Goal: Transaction & Acquisition: Purchase product/service

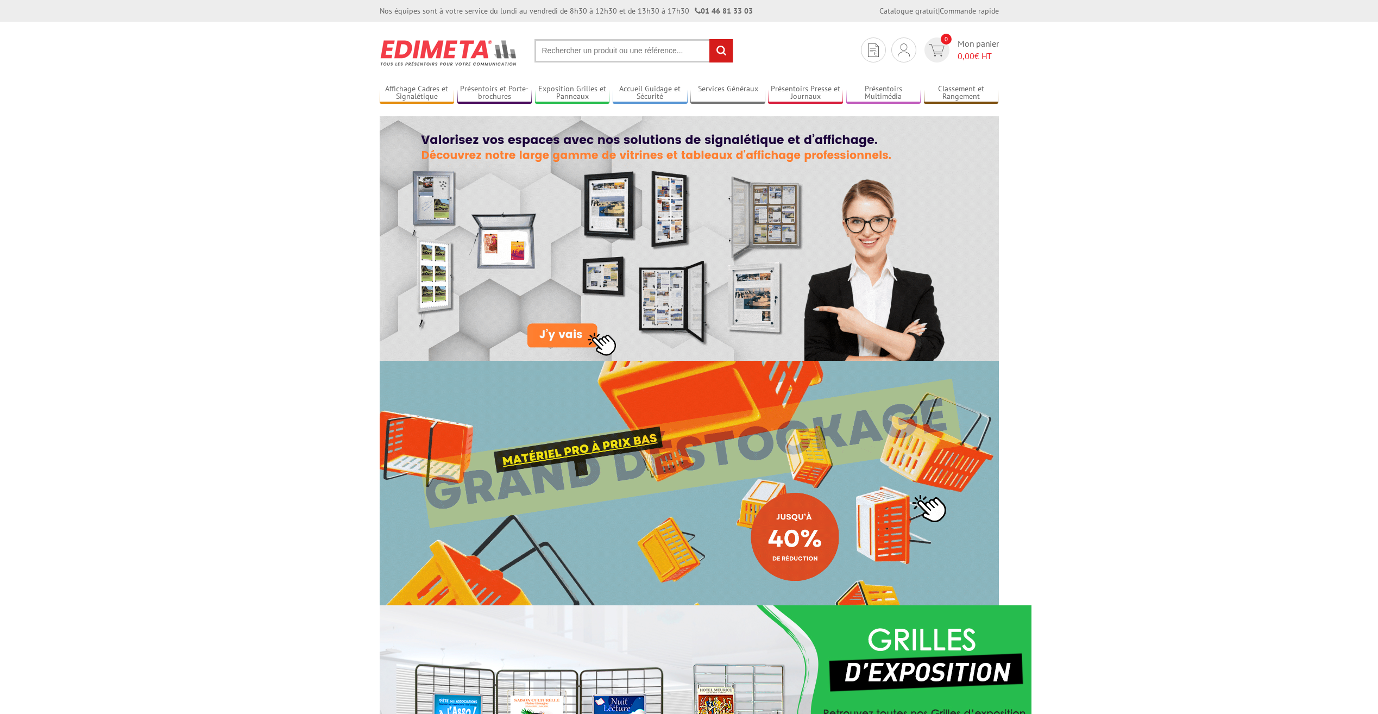
click at [646, 47] on input "text" at bounding box center [634, 50] width 199 height 23
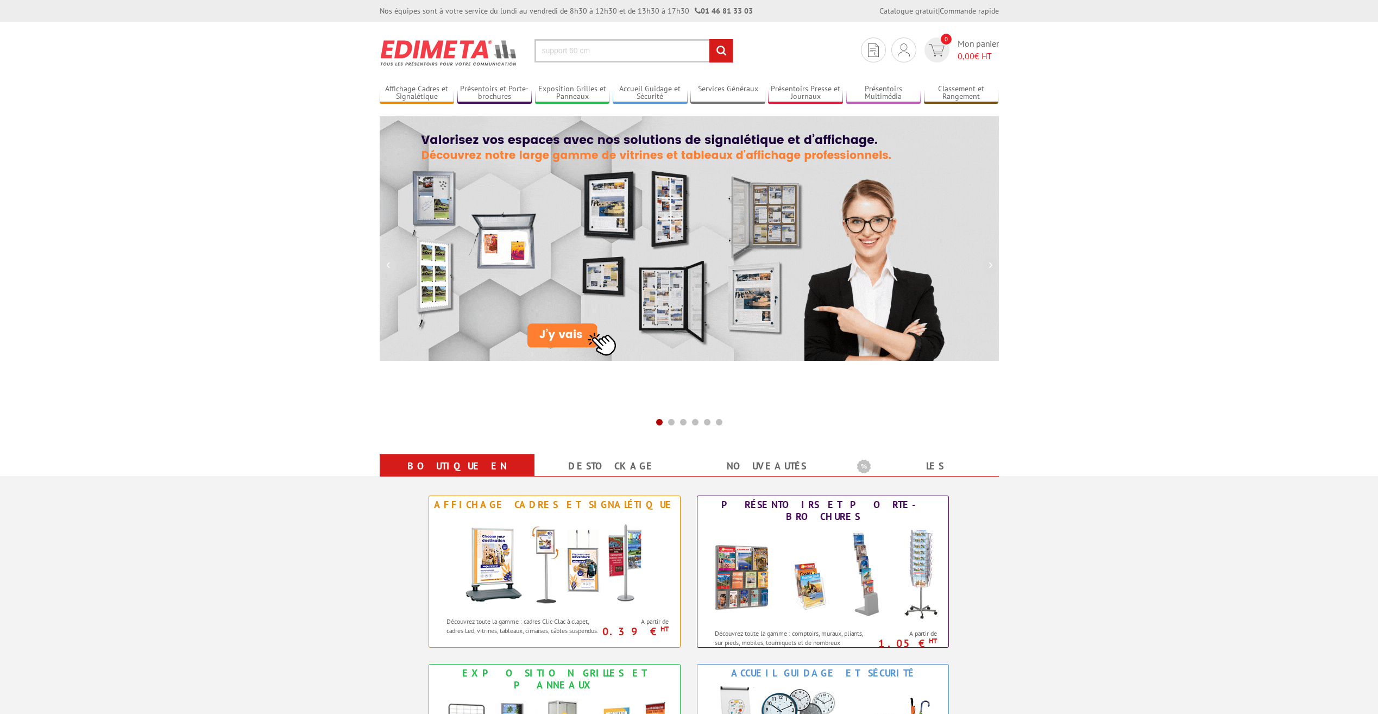
type input "support 60 cm"
click at [709, 39] on input "rechercher" at bounding box center [720, 50] width 23 height 23
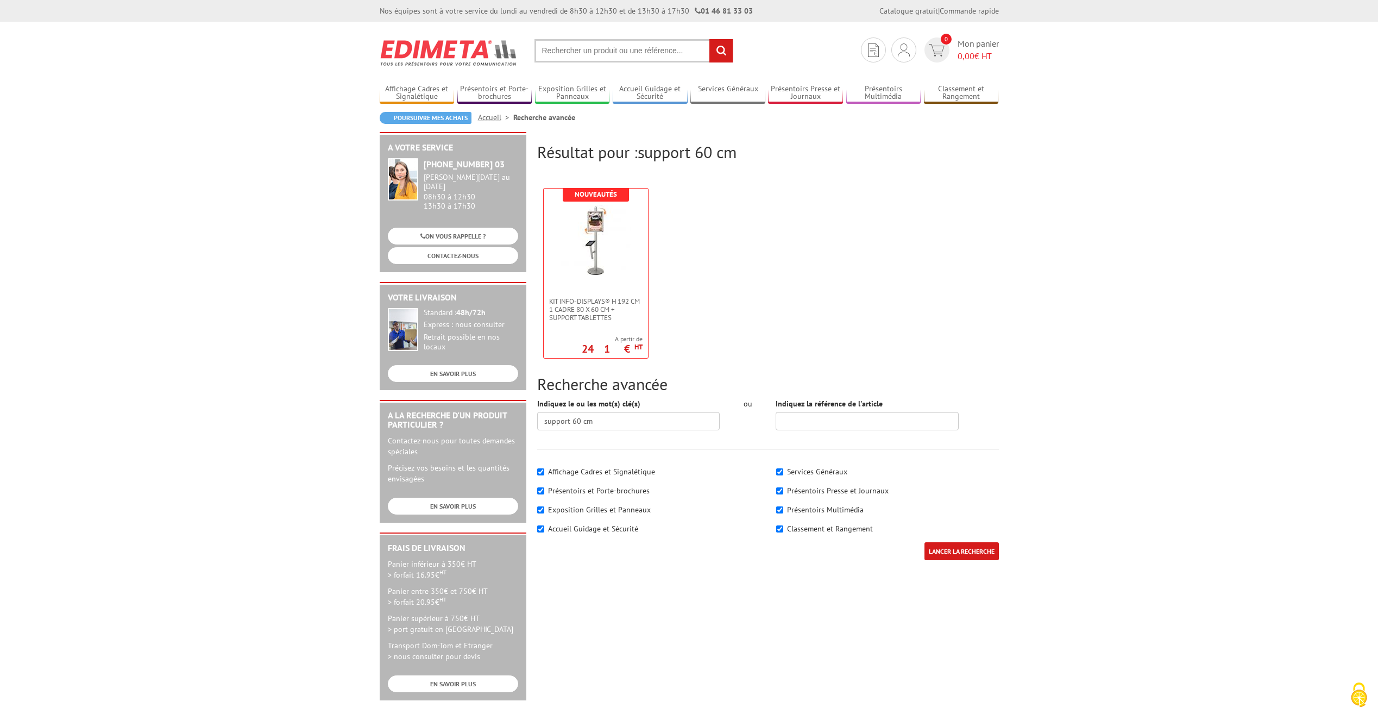
click at [642, 63] on section "Je me connecte Nouveau client ? Inscrivez-vous 0 Mon panier 0,00 € HT recherche…" at bounding box center [689, 47] width 619 height 51
click at [642, 52] on input "text" at bounding box center [634, 50] width 199 height 23
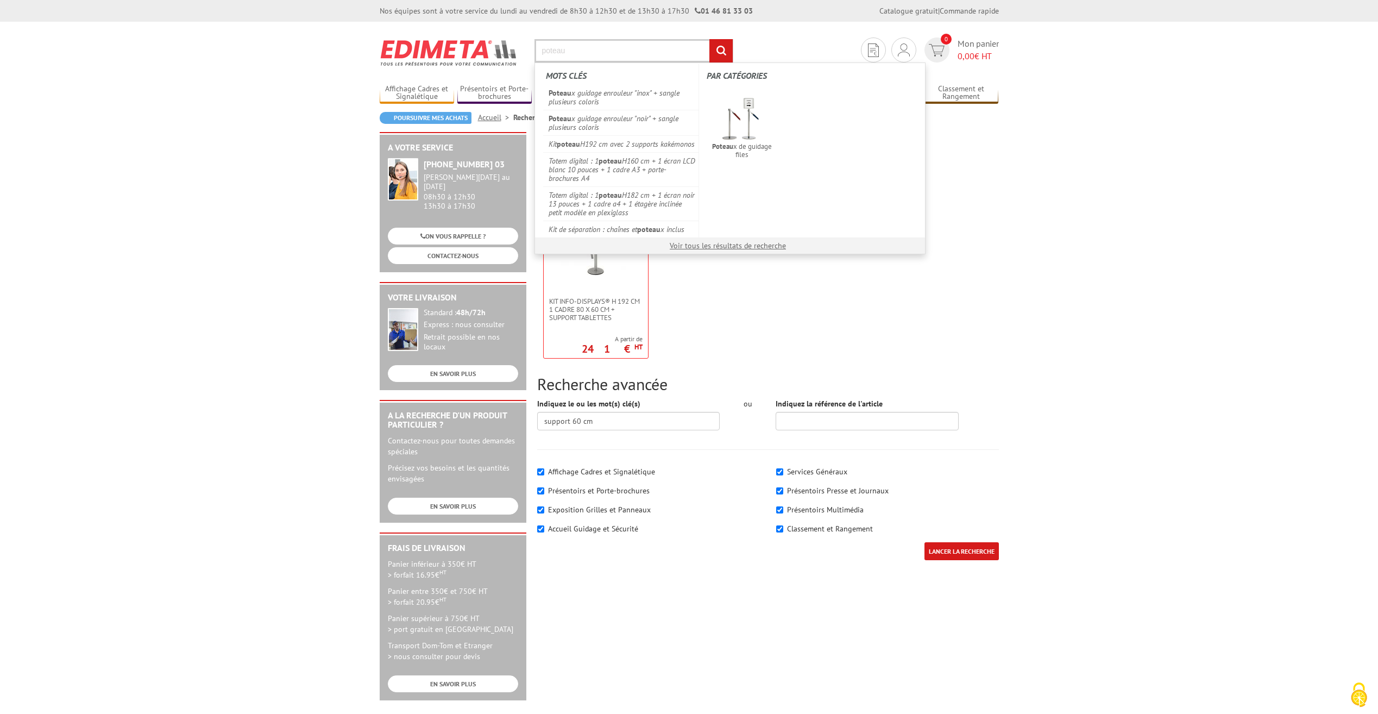
type input "poteau"
click at [709, 39] on input "rechercher" at bounding box center [720, 50] width 23 height 23
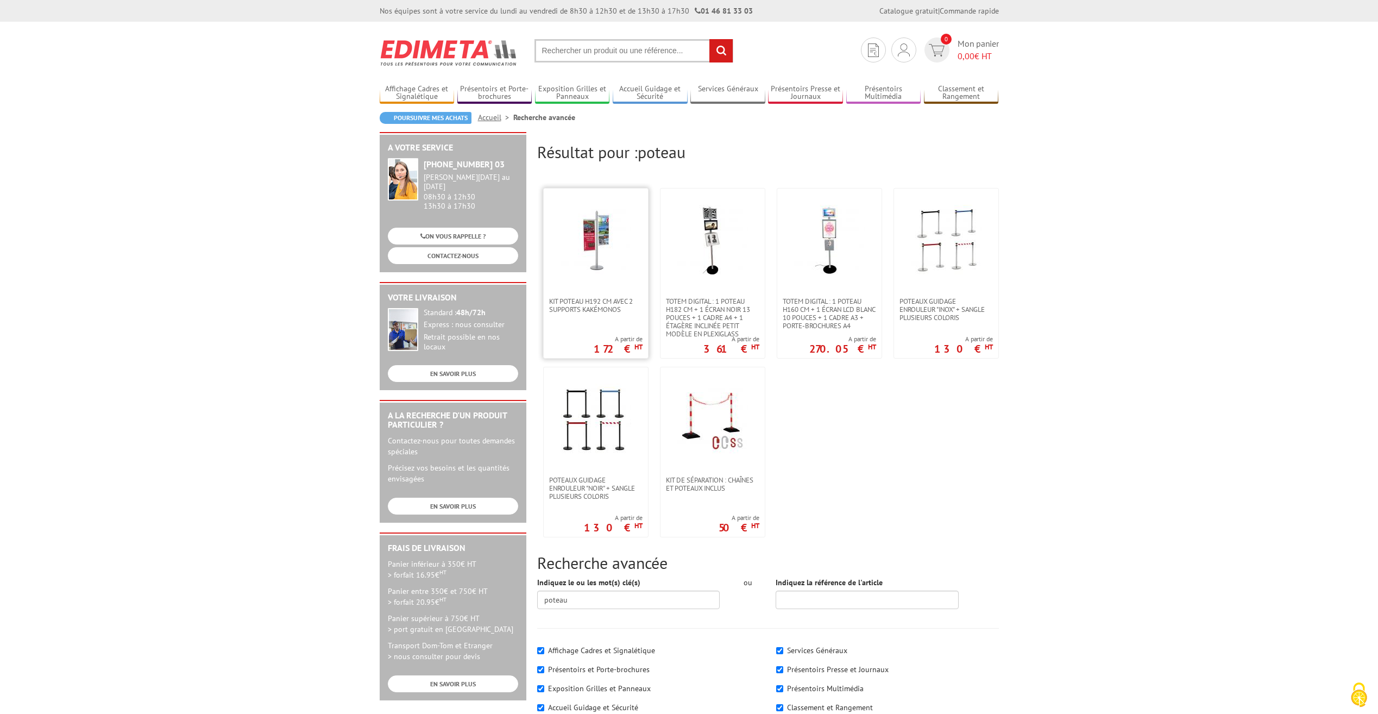
click at [598, 247] on img at bounding box center [596, 240] width 71 height 71
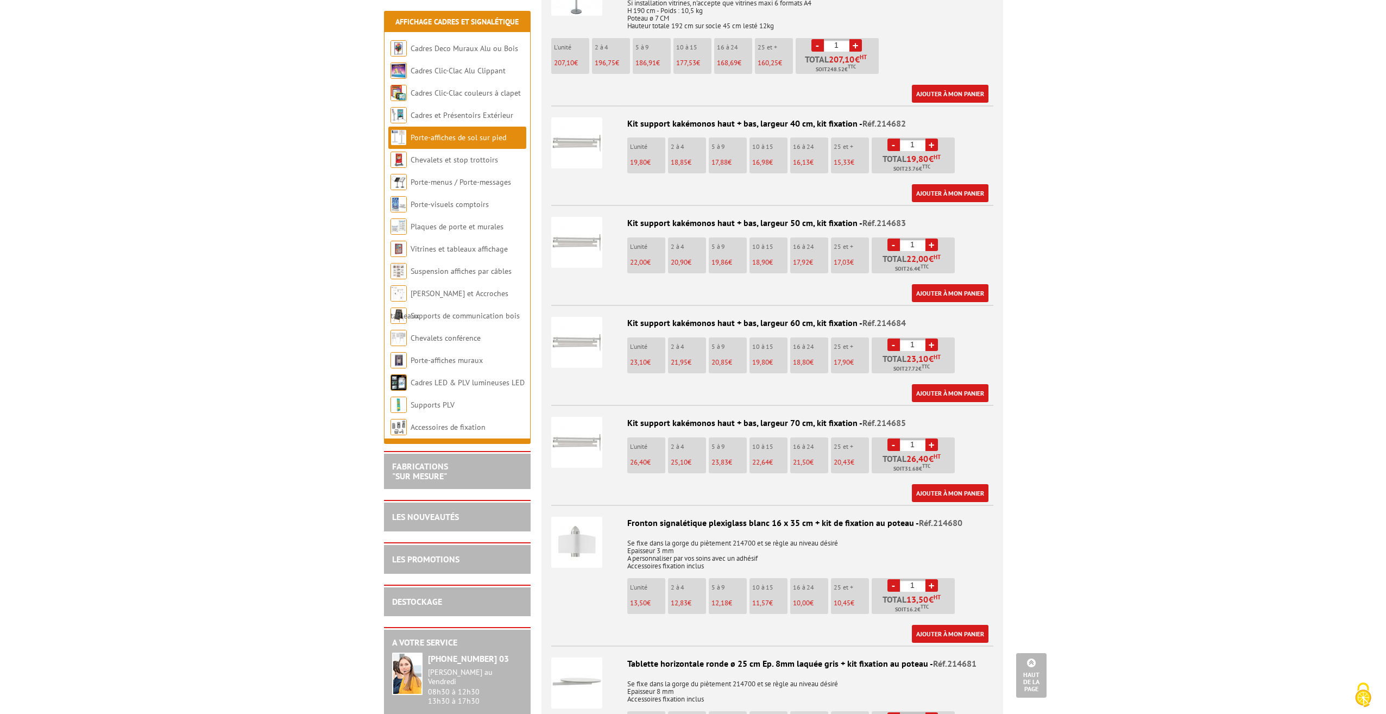
scroll to position [652, 0]
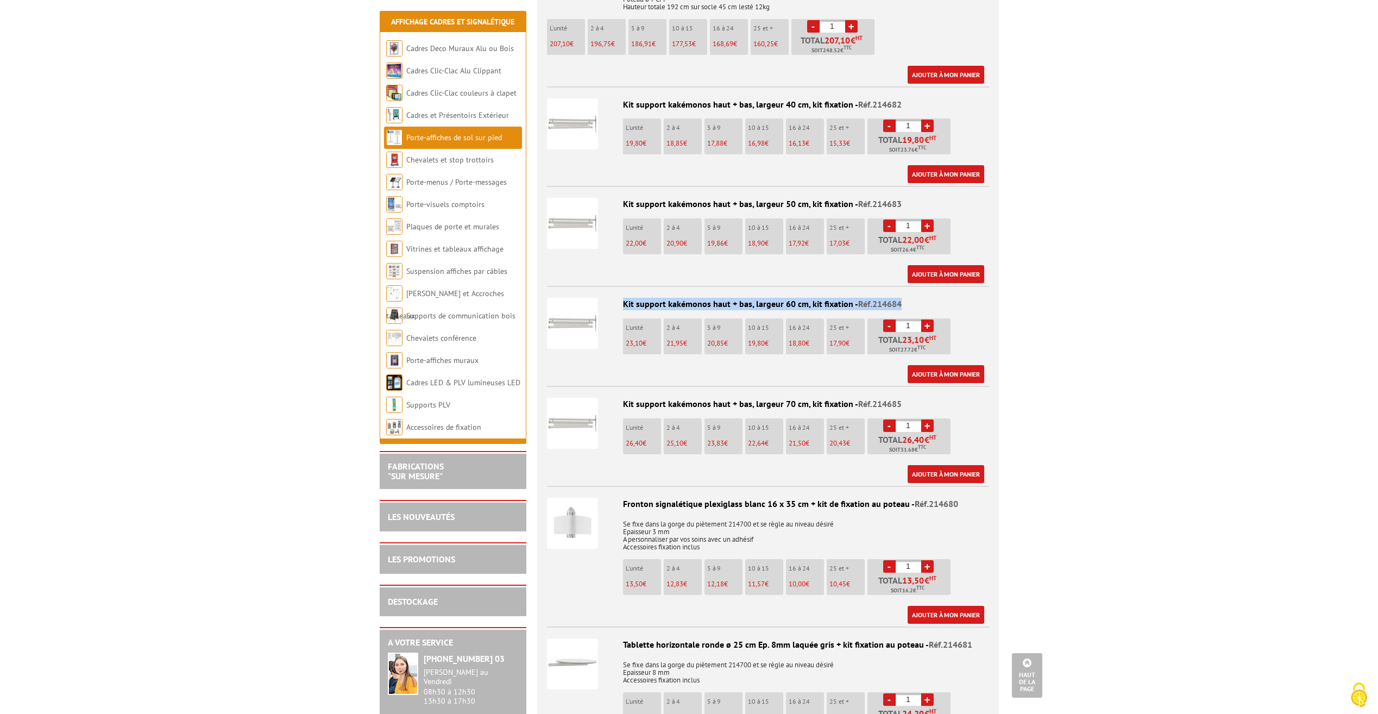
drag, startPoint x: 900, startPoint y: 288, endPoint x: 601, endPoint y: 288, distance: 298.8
click at [601, 288] on li "Kit support kakémonos haut + bas, largeur 60 cm, kit fixation - Réf.214684 L'un…" at bounding box center [768, 334] width 442 height 97
drag, startPoint x: 601, startPoint y: 288, endPoint x: 618, endPoint y: 300, distance: 20.6
click at [600, 288] on div at bounding box center [581, 322] width 68 height 70
click at [569, 307] on img at bounding box center [572, 323] width 51 height 51
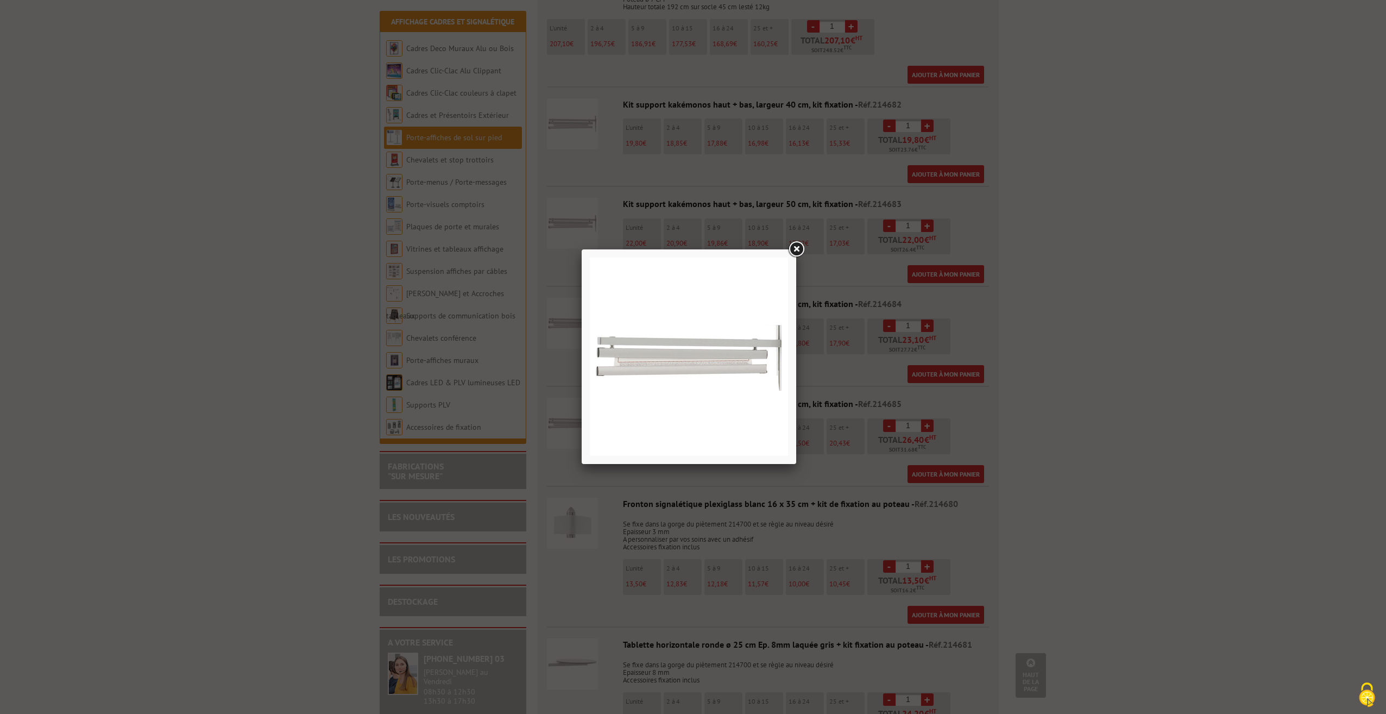
click at [799, 250] on link at bounding box center [797, 250] width 20 height 20
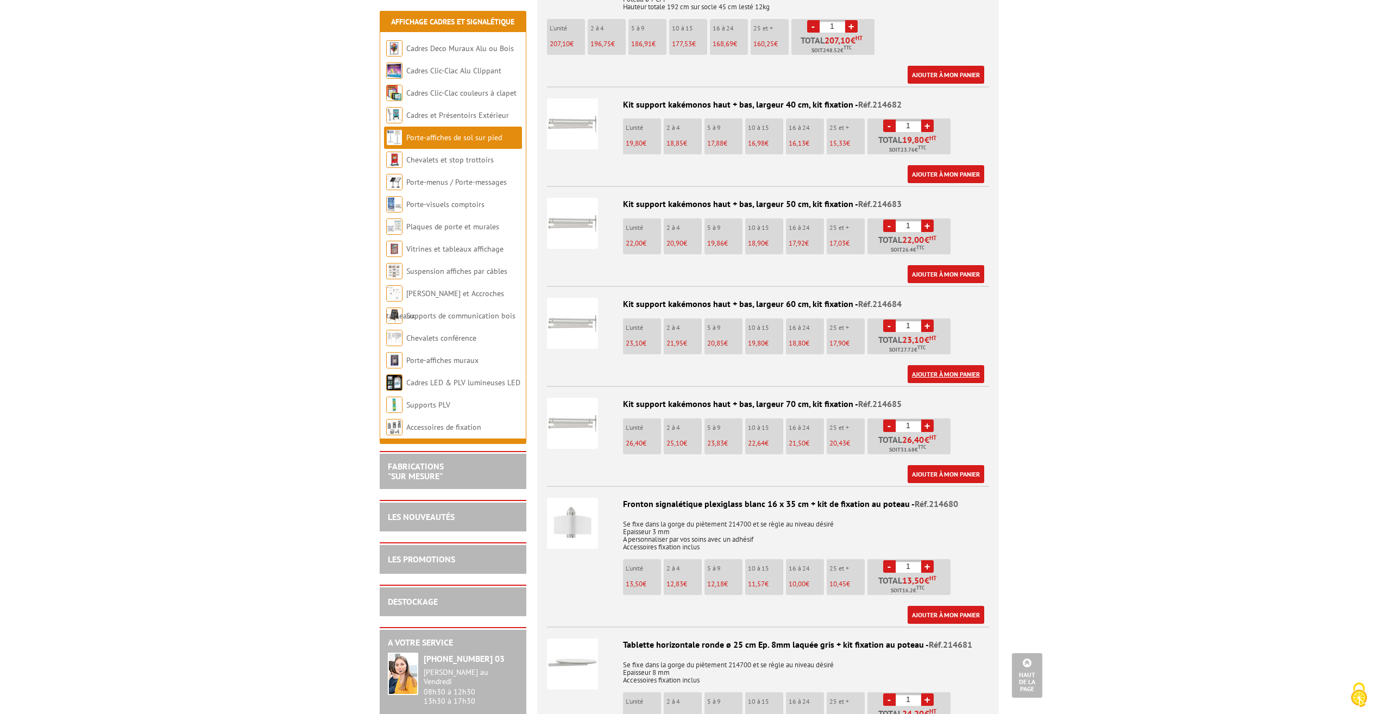
click at [965, 365] on link "Ajouter à mon panier" at bounding box center [946, 374] width 77 height 18
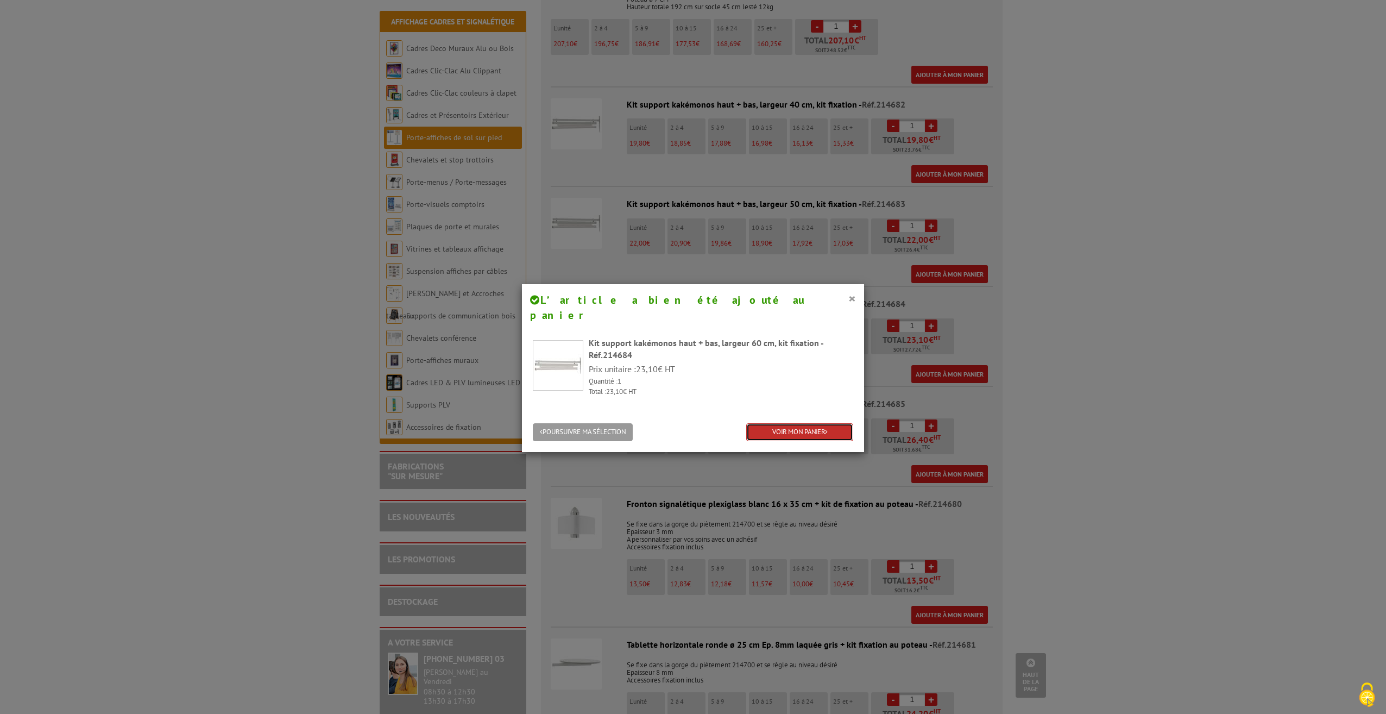
click at [776, 423] on link "VOIR MON PANIER" at bounding box center [799, 432] width 107 height 18
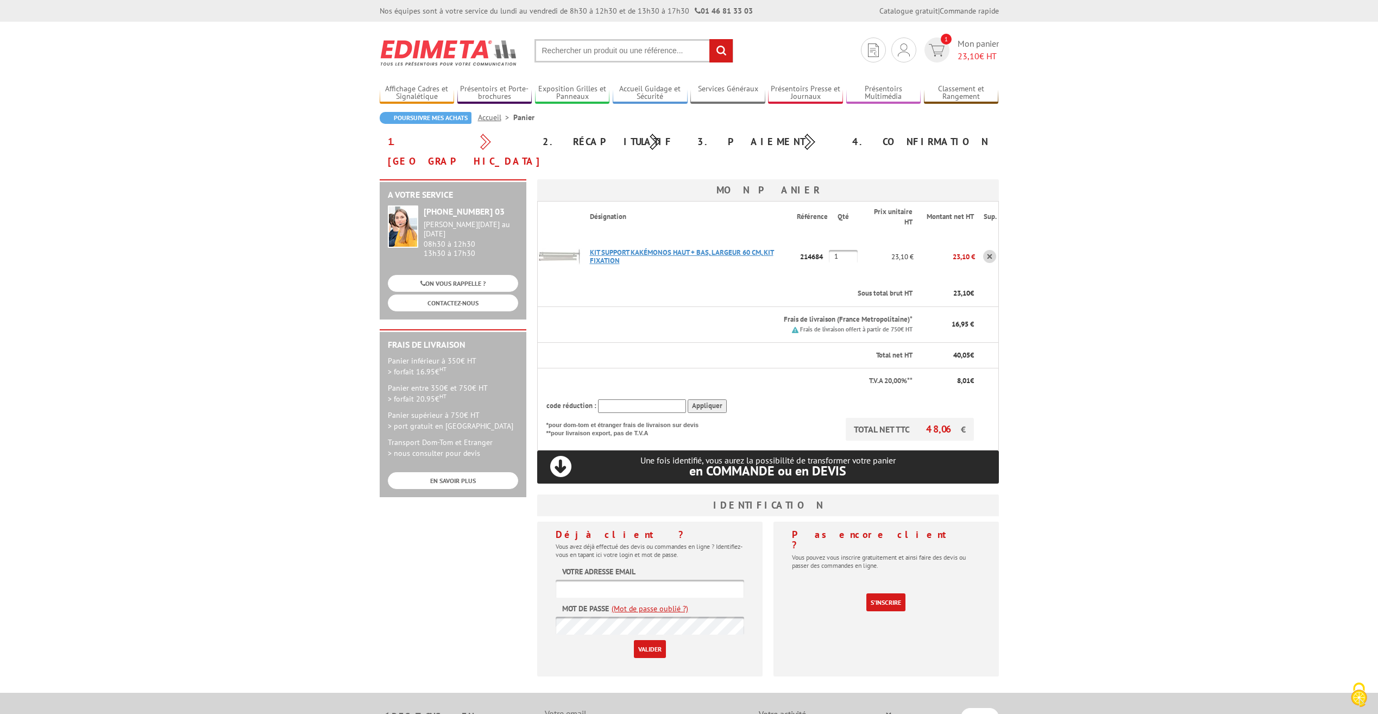
click at [690, 248] on link "KIT SUPPORT KAKéMONOS HAUT + BAS, LARGEUR 60 CM, KIT FIXATION" at bounding box center [682, 256] width 184 height 17
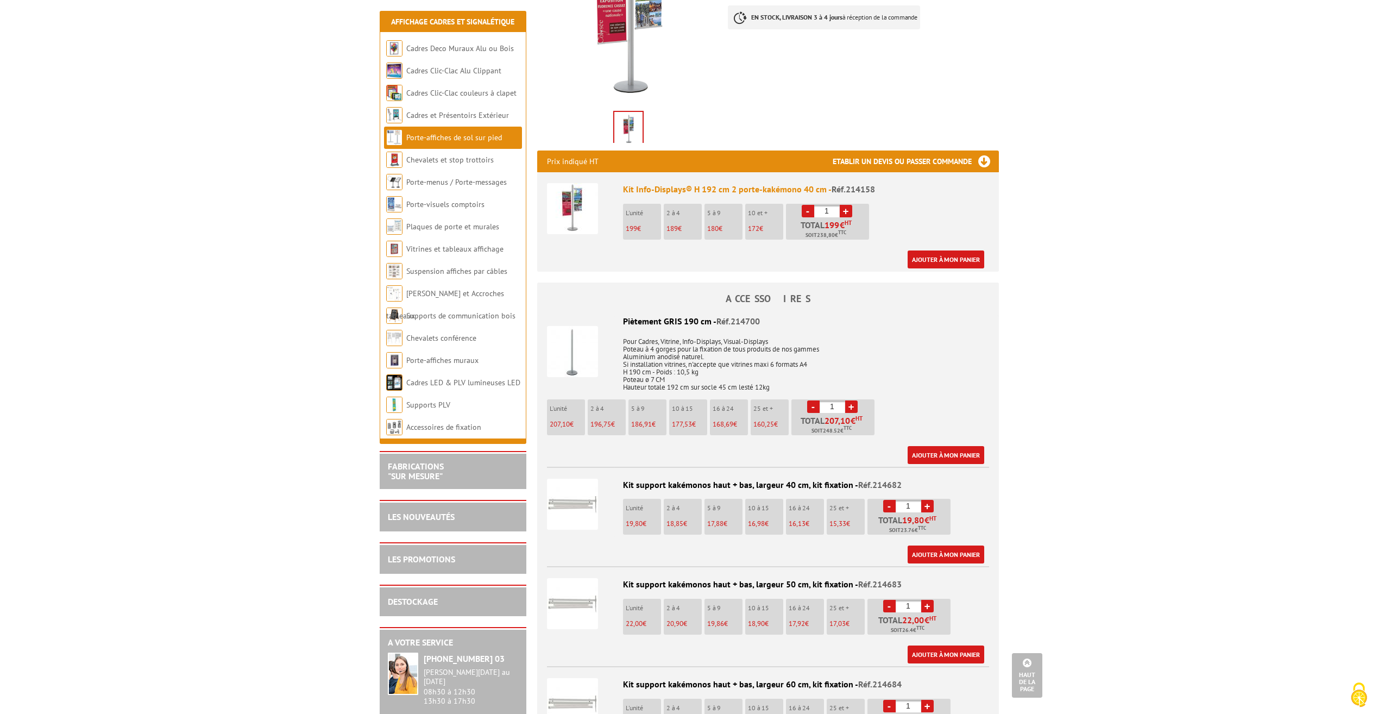
scroll to position [489, 0]
